Goal: Task Accomplishment & Management: Complete application form

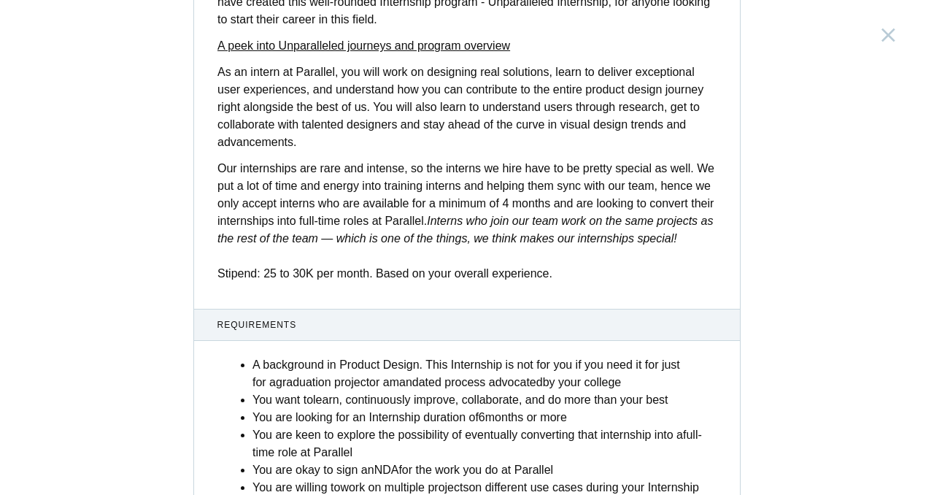
scroll to position [609, 0]
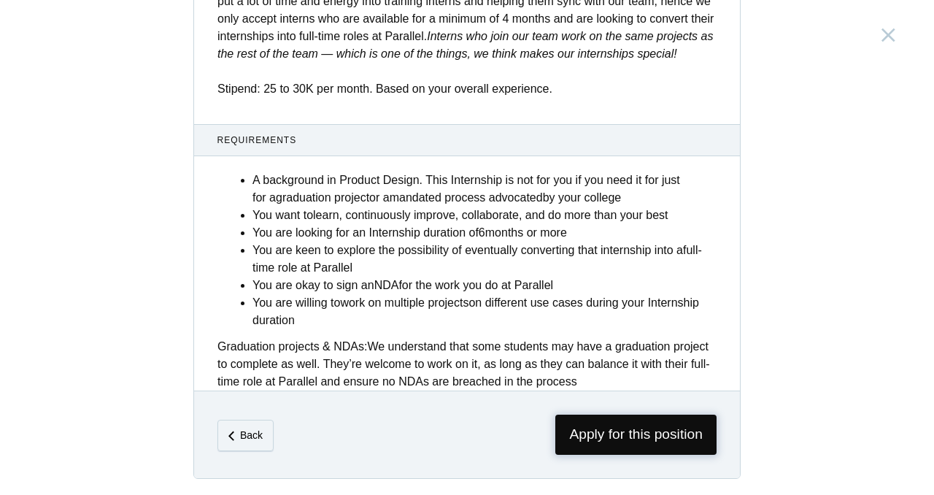
click at [562, 426] on span "Apply for this position" at bounding box center [635, 435] width 161 height 40
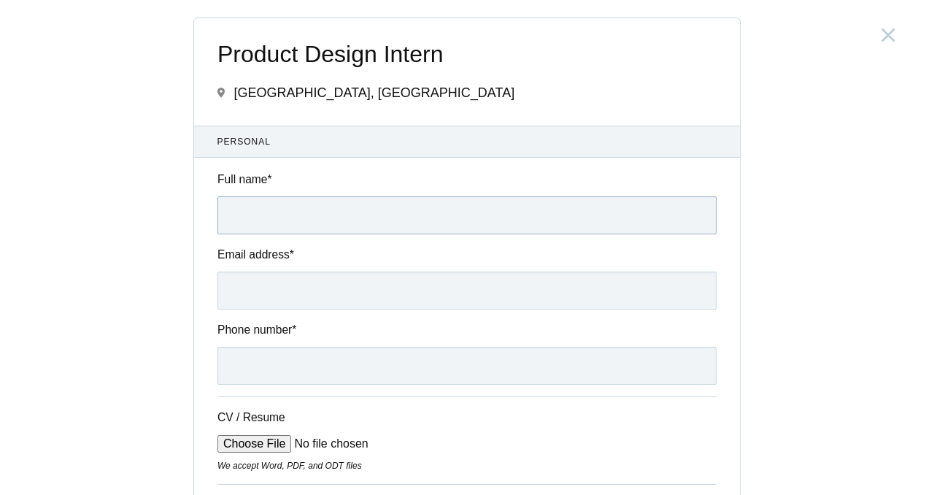
click at [406, 211] on input "Full name *" at bounding box center [466, 215] width 499 height 38
type input "[PERSON_NAME] V"
click at [379, 288] on input "Email address *" at bounding box center [466, 290] width 499 height 38
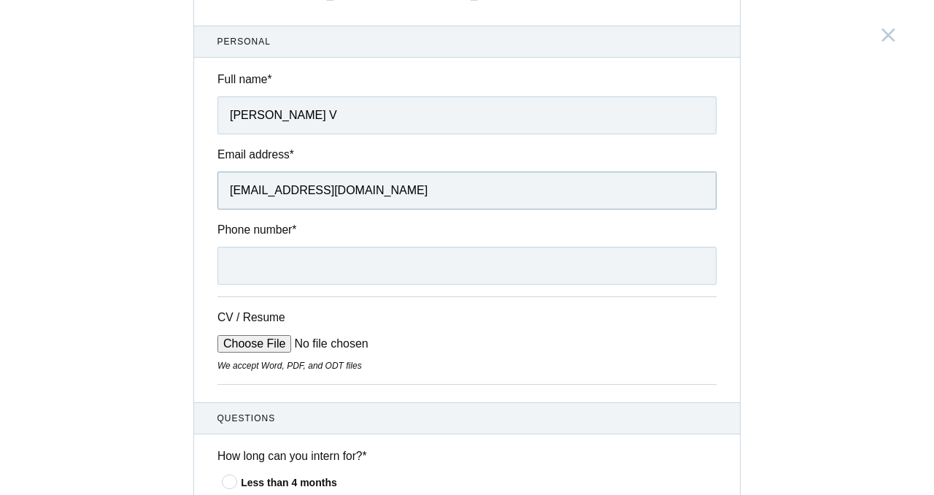
scroll to position [101, 0]
type input "[EMAIL_ADDRESS][DOMAIN_NAME]"
click at [344, 269] on input "Phone number *" at bounding box center [466, 265] width 499 height 38
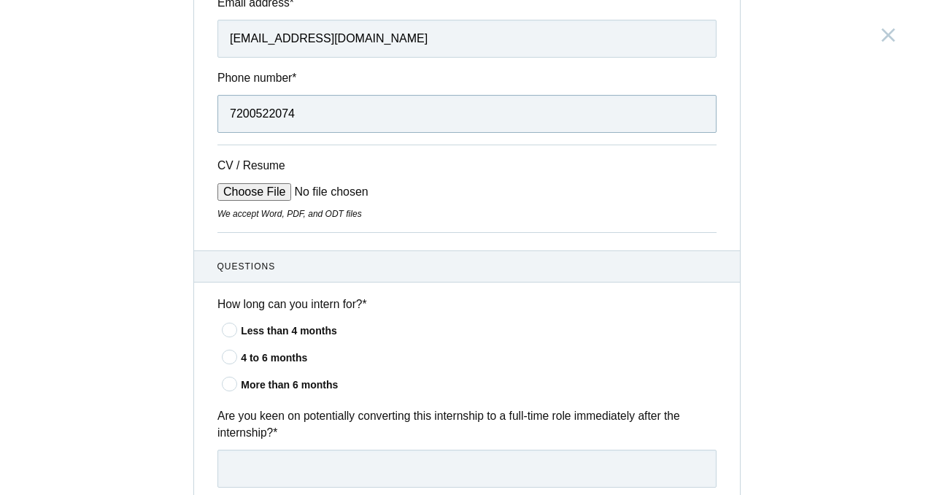
scroll to position [253, 0]
type input "7200522074"
click at [223, 382] on icon at bounding box center [230, 382] width 27 height 9
click at [0, 0] on input"] "More than 6 months" at bounding box center [0, 0] width 0 height 0
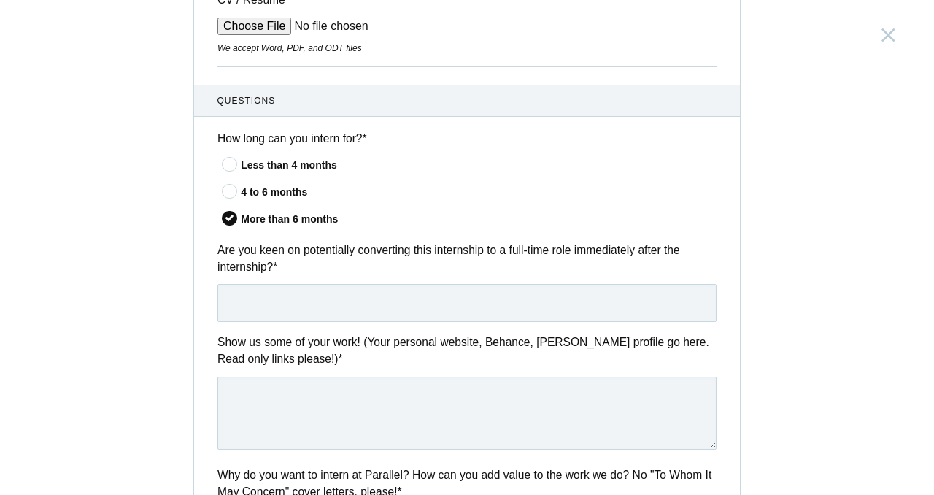
scroll to position [419, 0]
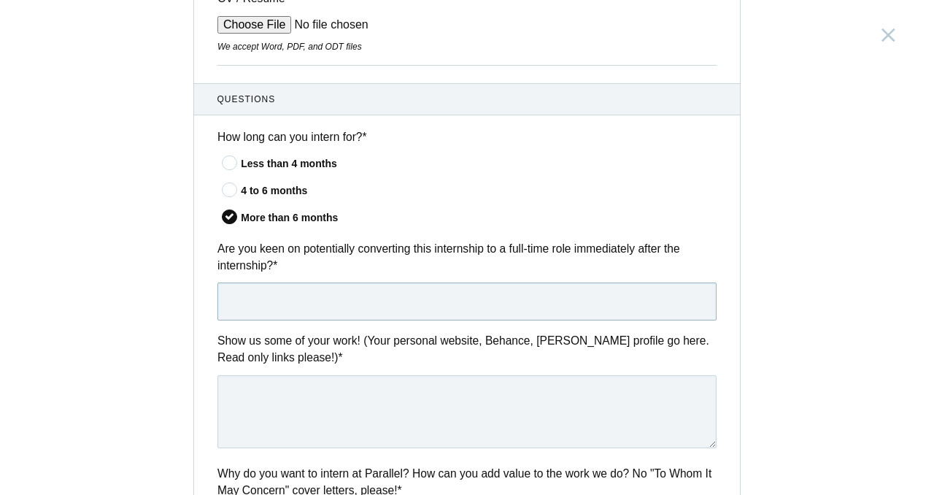
click at [269, 313] on input "text" at bounding box center [466, 301] width 499 height 38
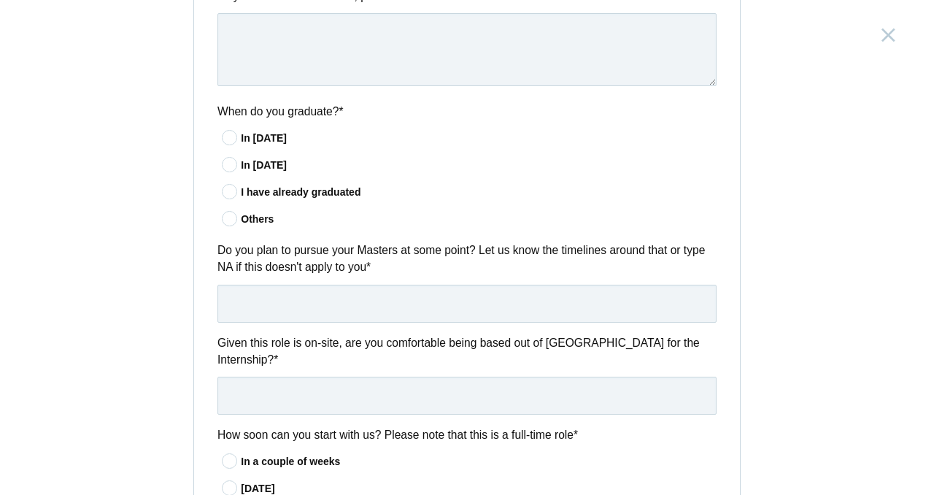
scroll to position [914, 0]
type input "Yes"
click at [228, 166] on icon at bounding box center [230, 163] width 27 height 9
click at [0, 0] on input"] "In [DATE]" at bounding box center [0, 0] width 0 height 0
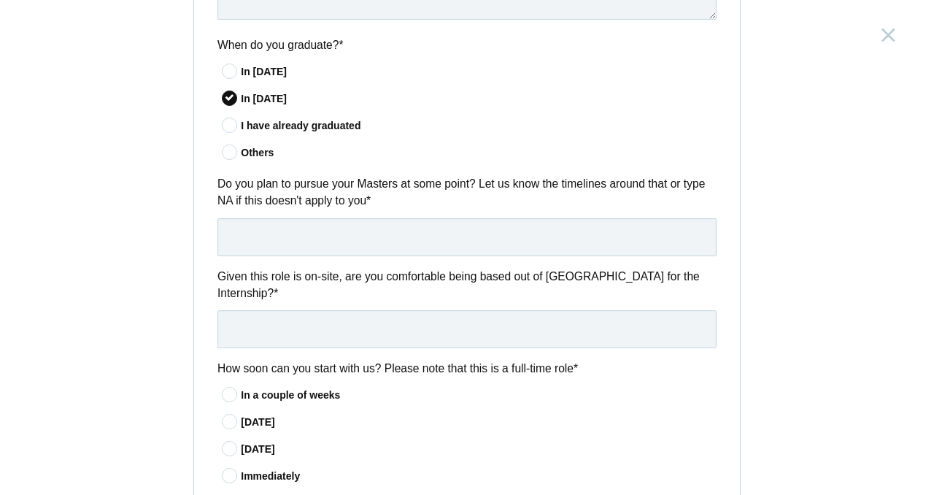
scroll to position [985, 0]
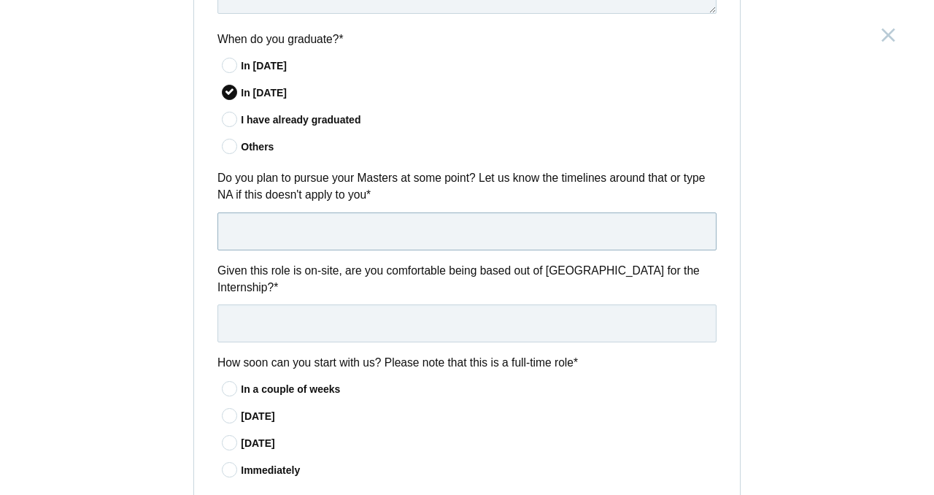
click at [325, 235] on input "text" at bounding box center [466, 231] width 499 height 38
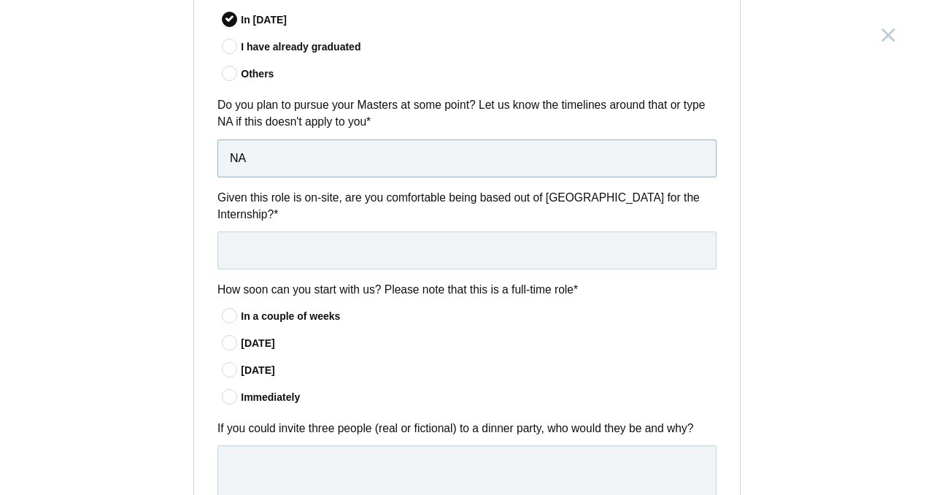
scroll to position [1070, 0]
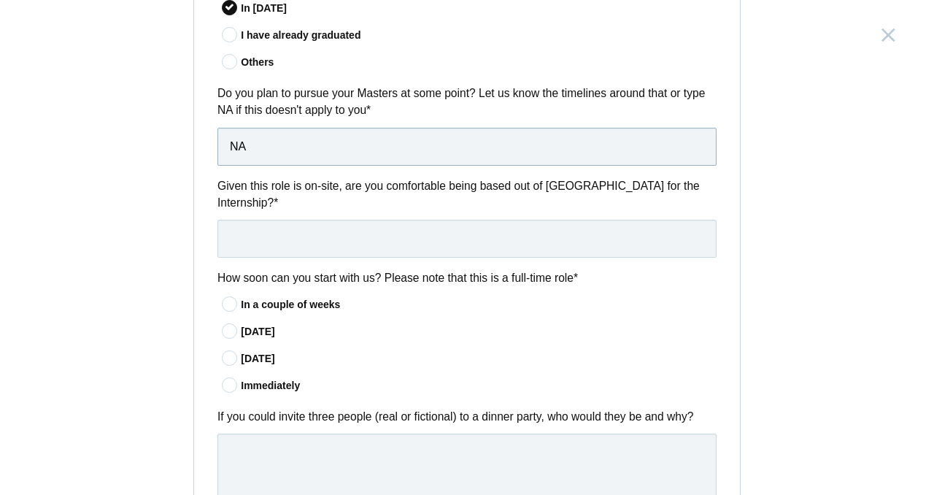
type input "NA"
click at [325, 235] on input "text" at bounding box center [466, 239] width 499 height 38
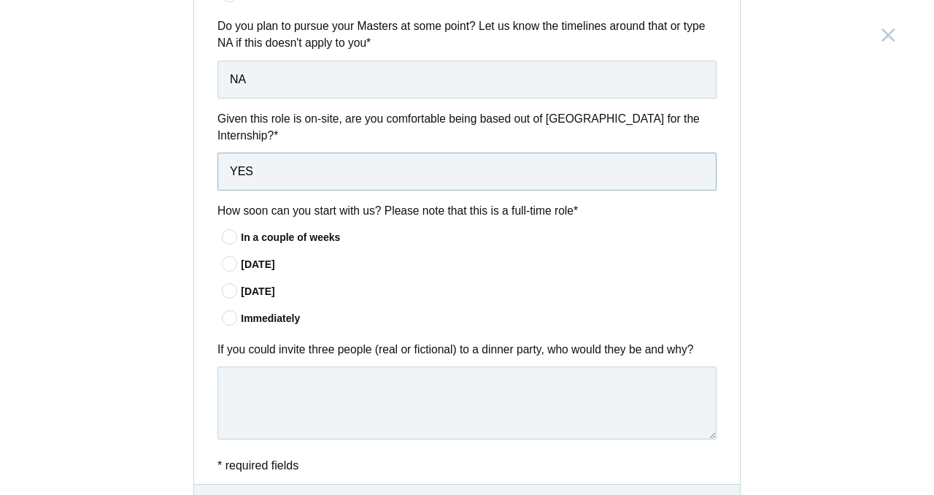
scroll to position [1138, 0]
type input "YES"
click at [225, 312] on icon at bounding box center [230, 316] width 27 height 9
click at [0, 0] on input"] "Immediately" at bounding box center [0, 0] width 0 height 0
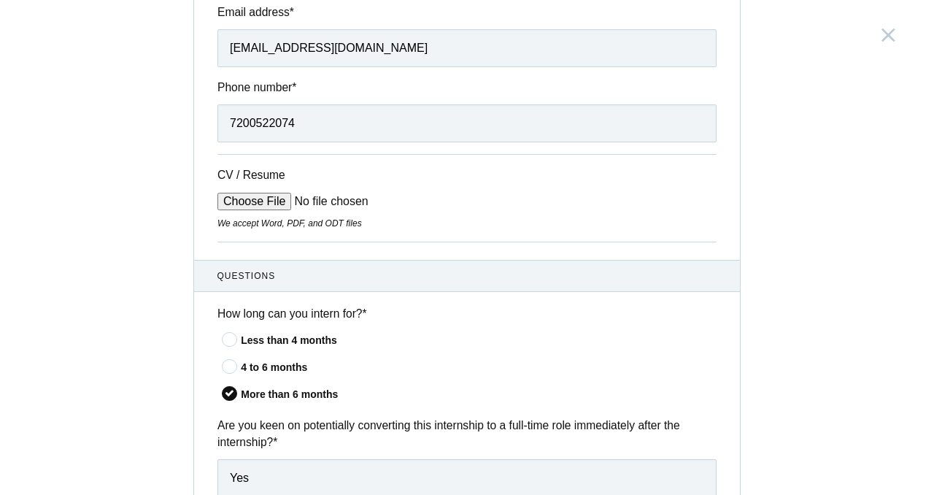
scroll to position [242, 0]
click at [270, 204] on input "CV / Resume" at bounding box center [327, 202] width 221 height 18
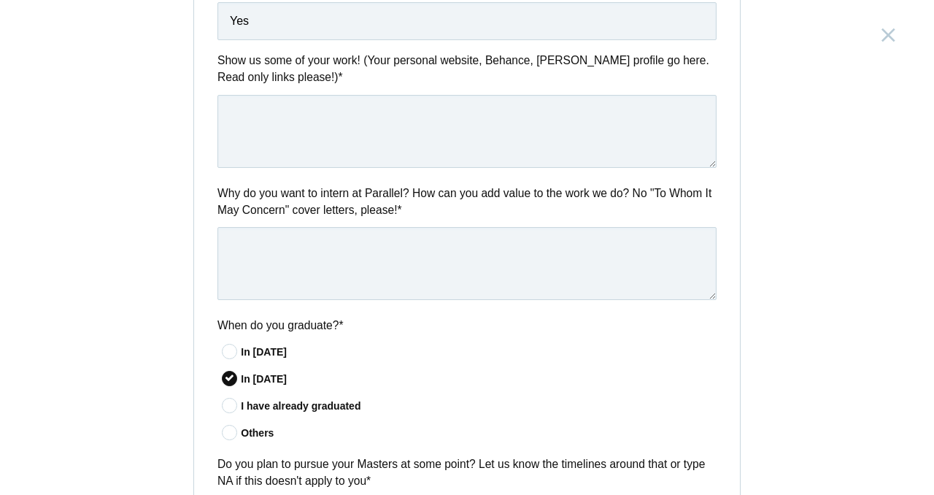
scroll to position [696, 0]
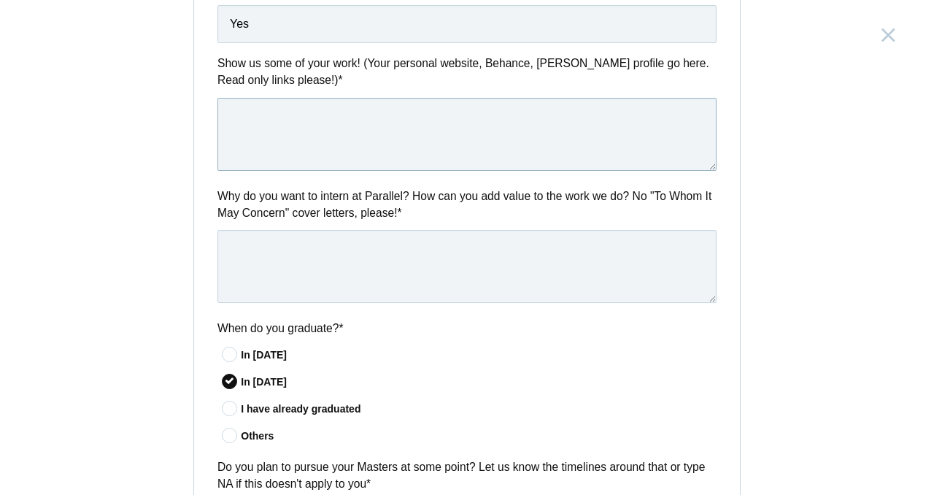
click at [614, 153] on textarea at bounding box center [466, 134] width 499 height 73
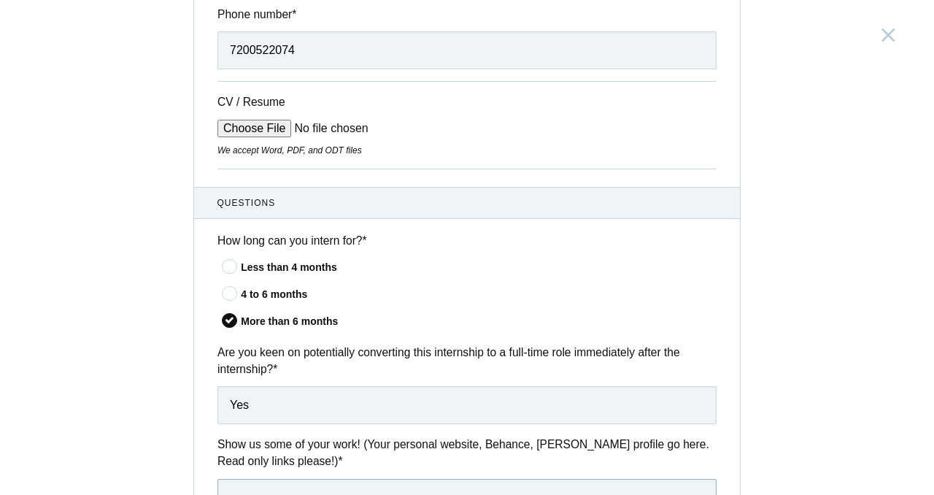
scroll to position [312, 0]
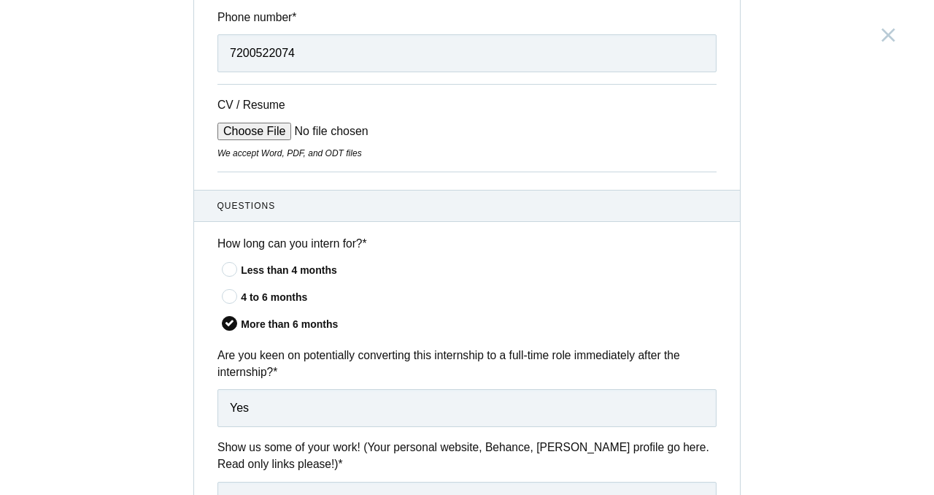
click at [244, 133] on input "CV / Resume" at bounding box center [327, 132] width 221 height 18
type input "C:\fakepath\[PERSON_NAME] V RESUME.pdf"
click at [350, 130] on input "CV / Resume" at bounding box center [327, 132] width 221 height 18
click at [266, 128] on input "CV / Resume" at bounding box center [327, 132] width 221 height 18
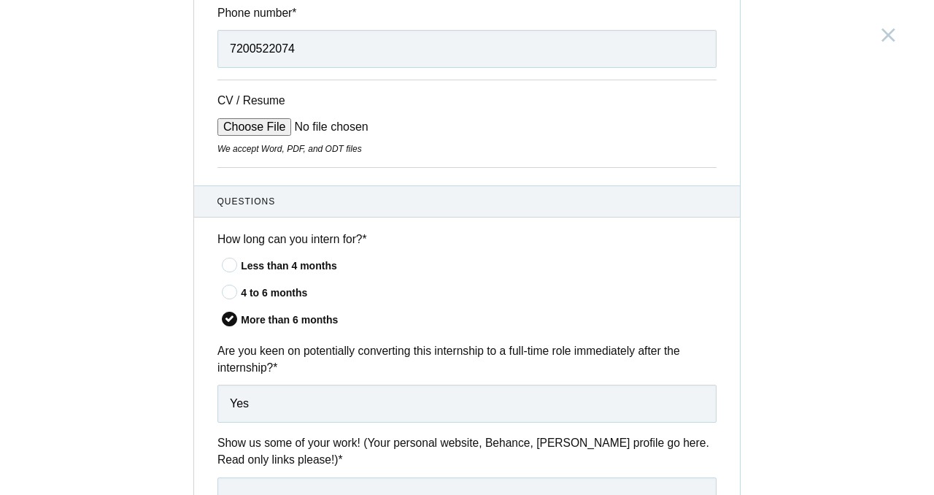
scroll to position [317, 0]
click at [245, 126] on input "CV / Resume" at bounding box center [327, 127] width 221 height 18
type input "C:\fakepath\[PERSON_NAME] V_RESUME.pdf"
click at [322, 401] on input "Yes" at bounding box center [466, 404] width 499 height 38
type input "YES"
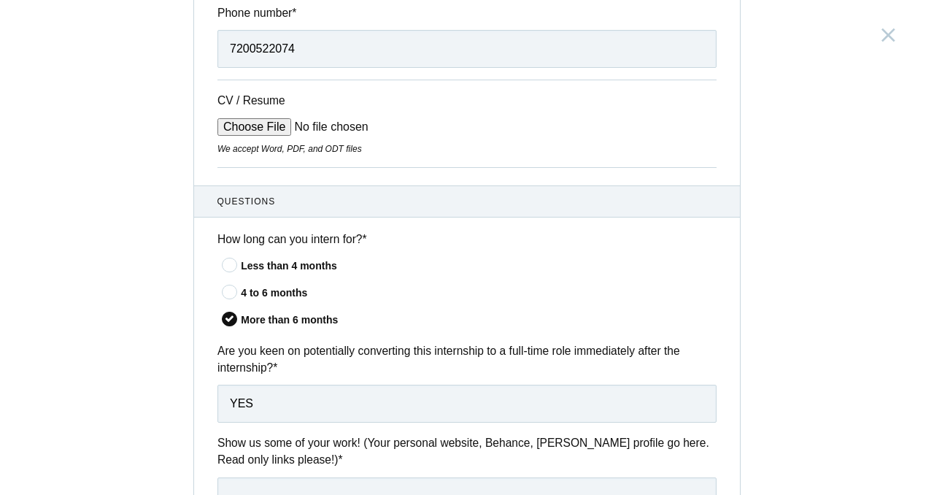
click at [66, 344] on div "Product Design Intern [GEOGRAPHIC_DATA], [GEOGRAPHIC_DATA] Submitting form fail…" at bounding box center [467, 247] width 934 height 495
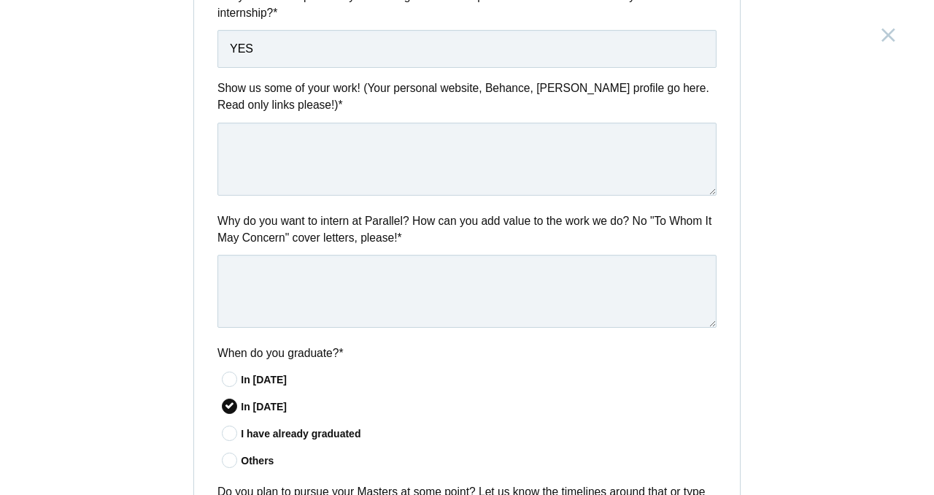
scroll to position [674, 0]
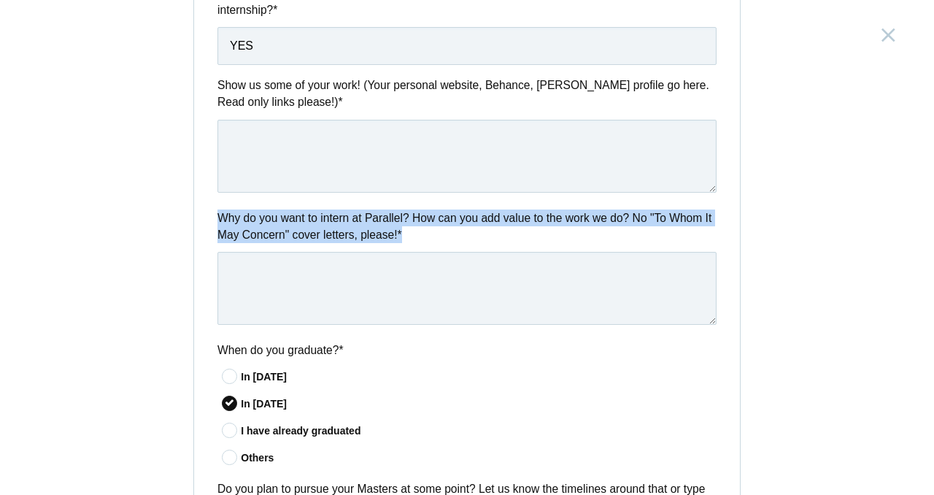
drag, startPoint x: 212, startPoint y: 215, endPoint x: 401, endPoint y: 250, distance: 192.8
click at [401, 250] on div "Why do you want to intern at Parallel? How can you add value to the work we do?…" at bounding box center [467, 269] width 546 height 120
copy div "Why do you want to intern at Parallel? How can you add value to the work we do?…"
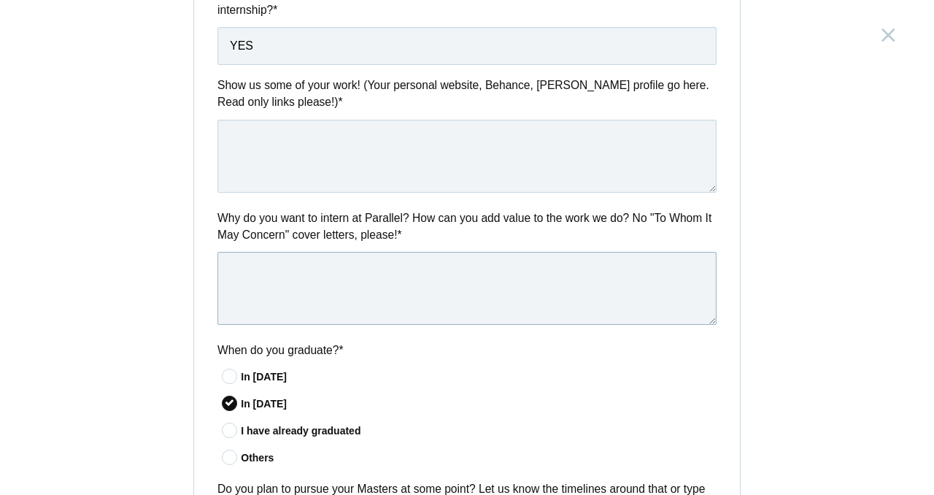
click at [486, 297] on textarea at bounding box center [466, 288] width 499 height 73
paste textarea "I want to intern at Parallel because of your focus on solving real-world proble…"
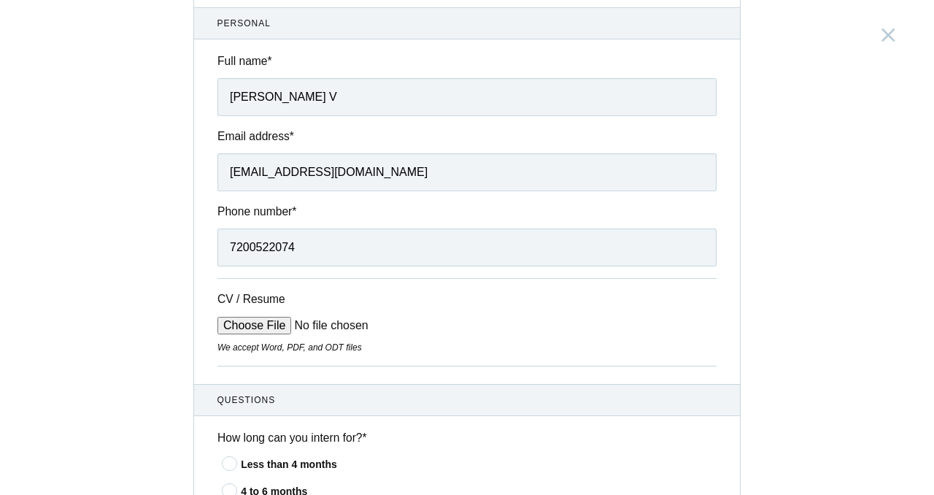
scroll to position [0, 0]
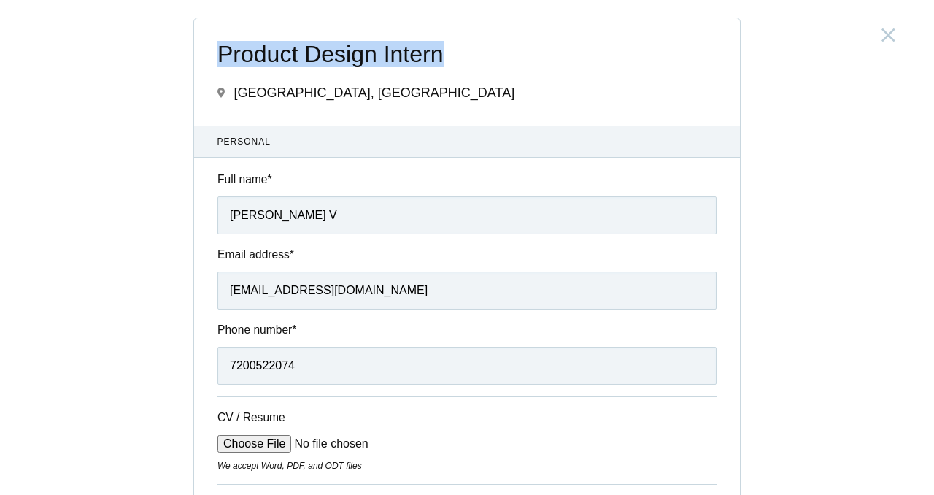
drag, startPoint x: 212, startPoint y: 50, endPoint x: 444, endPoint y: 61, distance: 233.1
click at [444, 61] on span "Product Design Intern" at bounding box center [466, 55] width 499 height 26
copy span "Product Design Intern"
click at [407, 220] on input "[PERSON_NAME] V" at bounding box center [466, 215] width 499 height 38
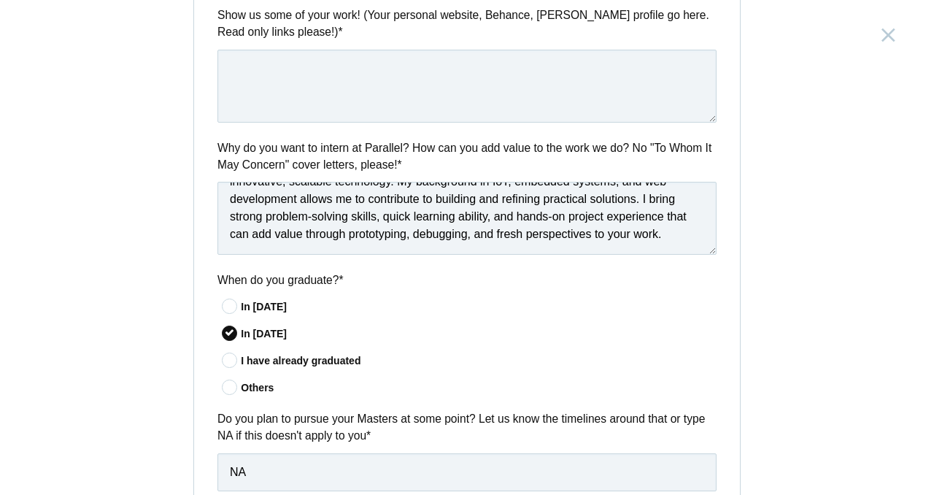
scroll to position [746, 0]
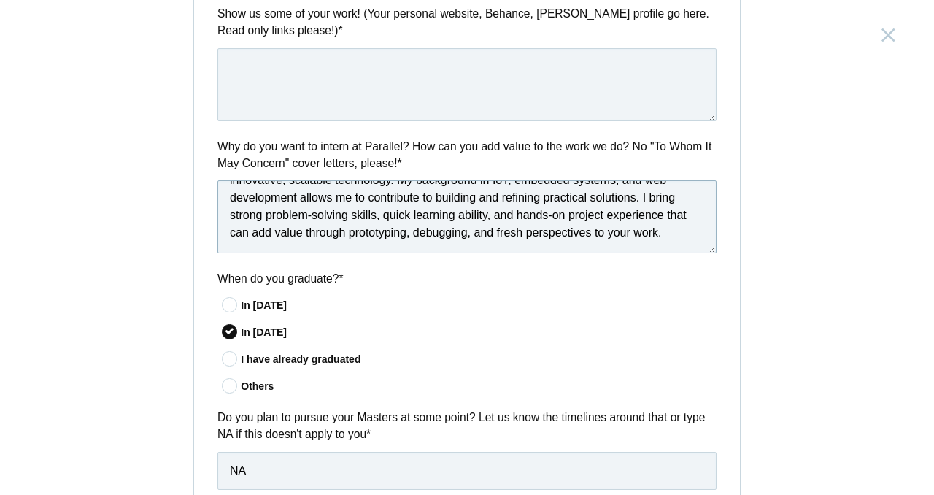
click at [410, 240] on textarea "I want to intern at Parallel because of your focus on solving real-world proble…" at bounding box center [466, 216] width 499 height 73
type textarea "\"
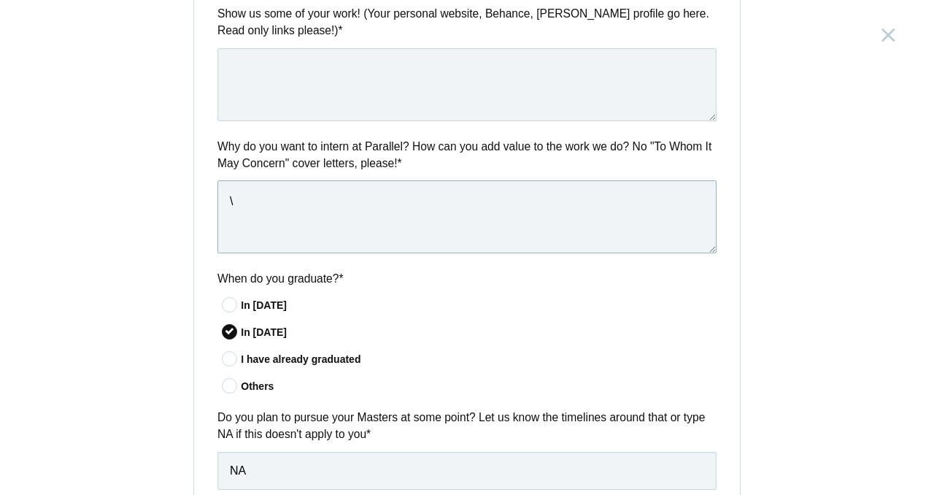
scroll to position [0, 0]
paste textarea "I want to intern at Parallel because of your human-centered approach to solving…"
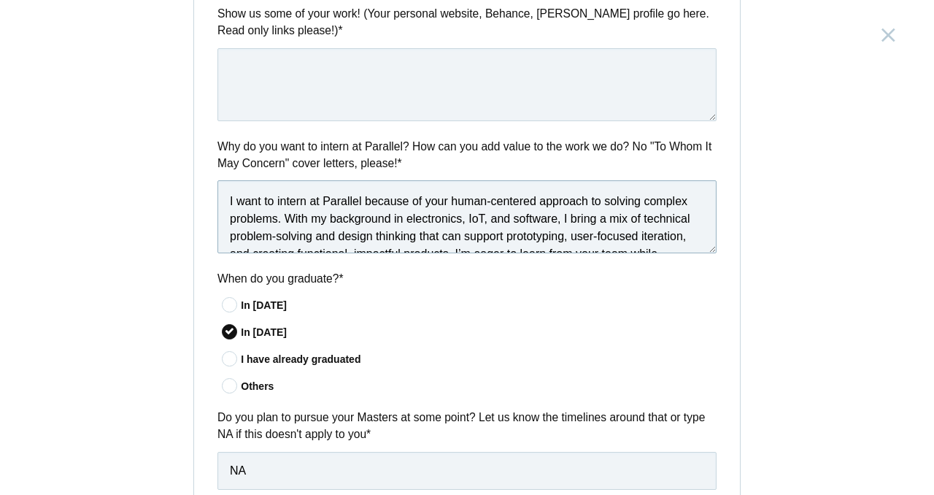
scroll to position [25, 0]
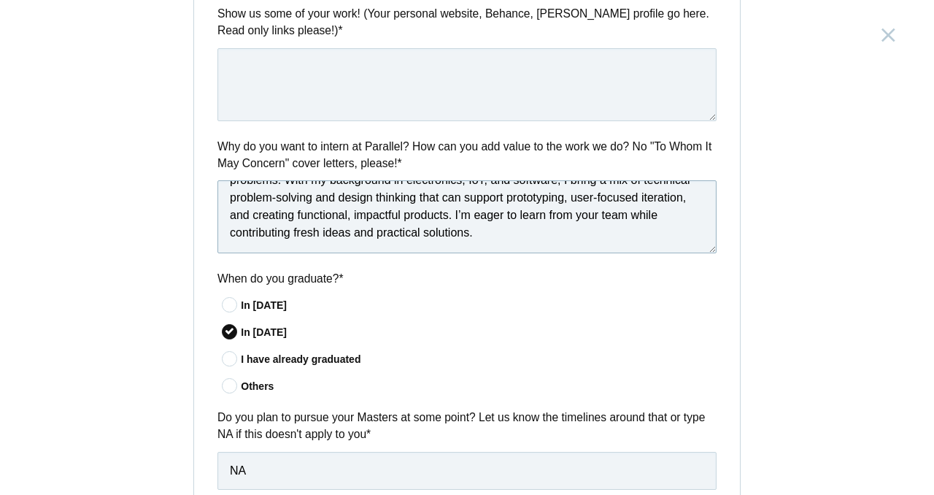
drag, startPoint x: 445, startPoint y: 231, endPoint x: 467, endPoint y: 247, distance: 27.6
click at [467, 247] on textarea "I want to intern at Parallel because of your human-centered approach to solving…" at bounding box center [466, 216] width 499 height 73
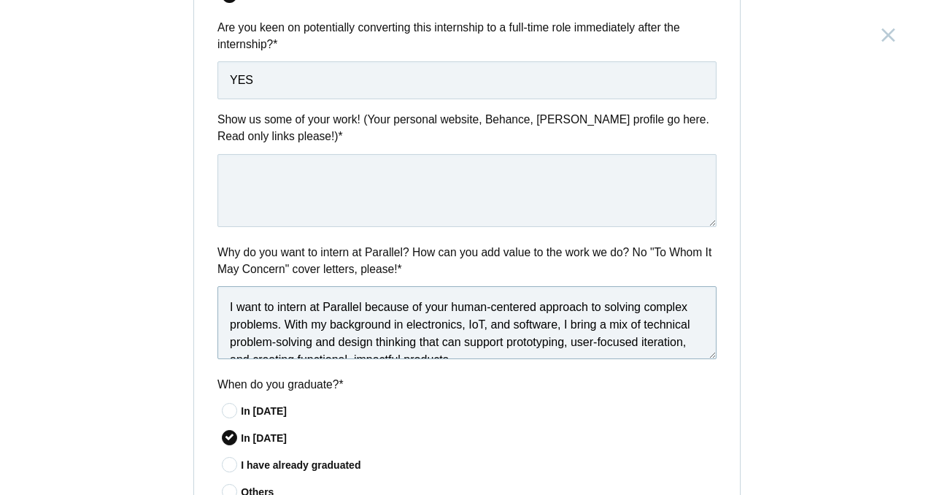
scroll to position [641, 0]
type textarea "I want to intern at Parallel because of your human-centered approach to solving…"
click at [403, 192] on textarea at bounding box center [466, 189] width 499 height 73
paste textarea "[URL][DOMAIN_NAME][PERSON_NAME]"
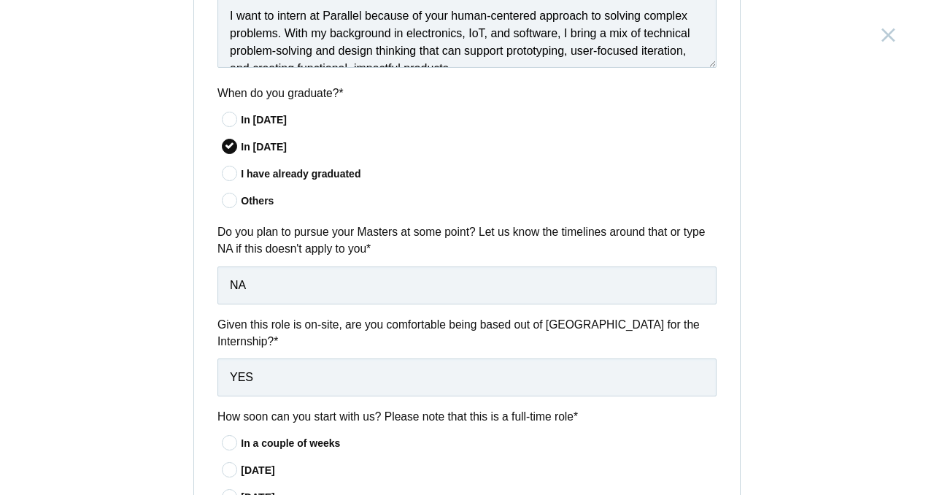
scroll to position [1213, 0]
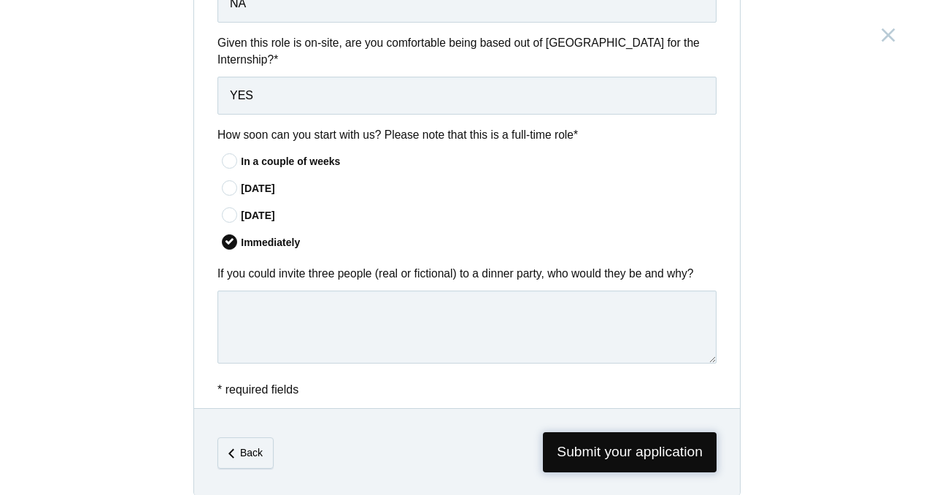
type textarea "[URL][DOMAIN_NAME][PERSON_NAME]"
click at [582, 433] on span "Submit your application" at bounding box center [630, 452] width 174 height 40
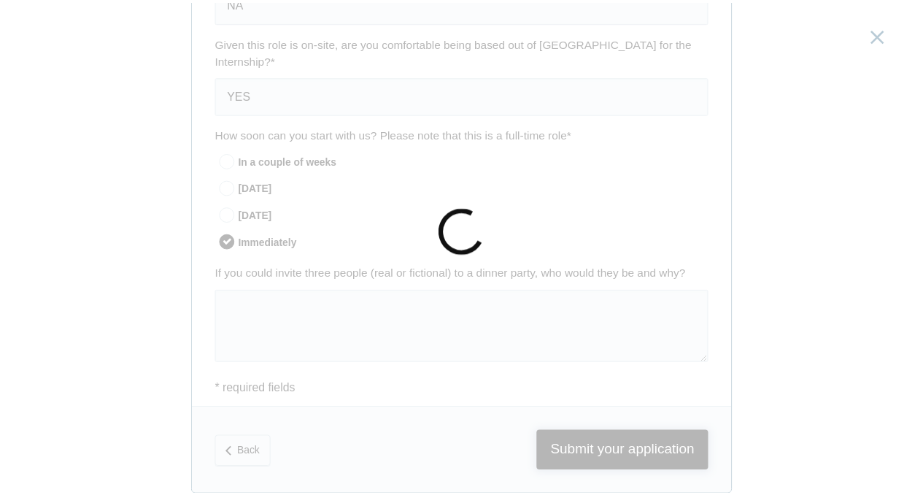
scroll to position [0, 0]
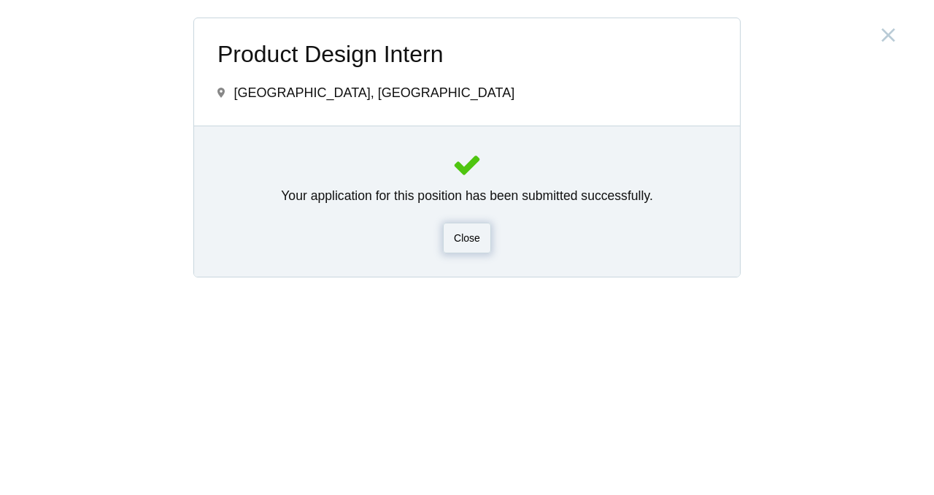
click at [469, 236] on span "Close" at bounding box center [467, 238] width 26 height 12
